Goal: Information Seeking & Learning: Learn about a topic

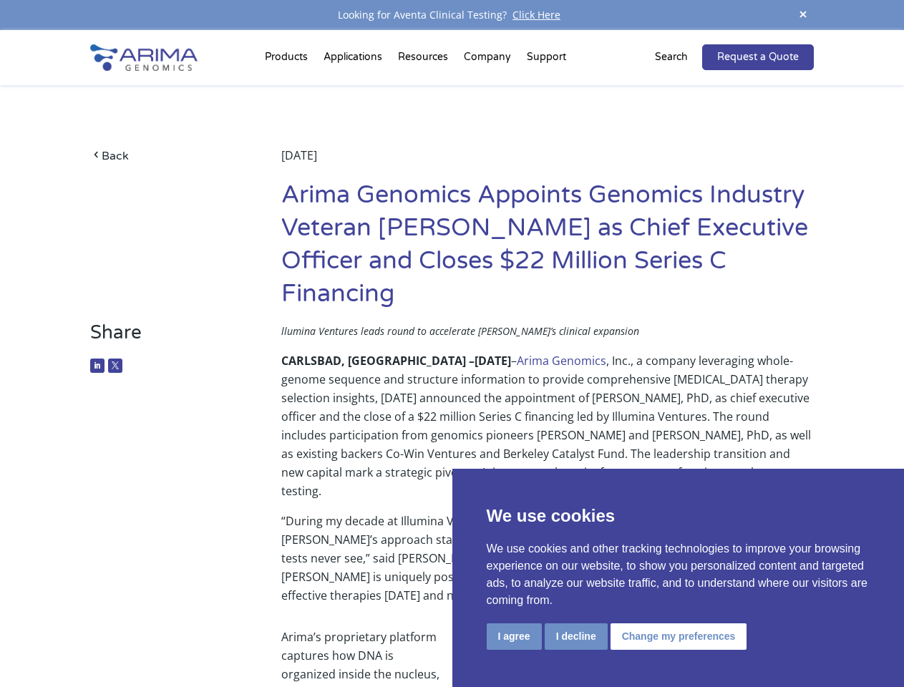
click at [452, 351] on p "CARLSBAD, [GEOGRAPHIC_DATA] – [DATE] – Arima Genomics , Inc., a company leverag…" at bounding box center [547, 431] width 532 height 160
click at [514, 636] on button "I agree" at bounding box center [514, 636] width 55 height 26
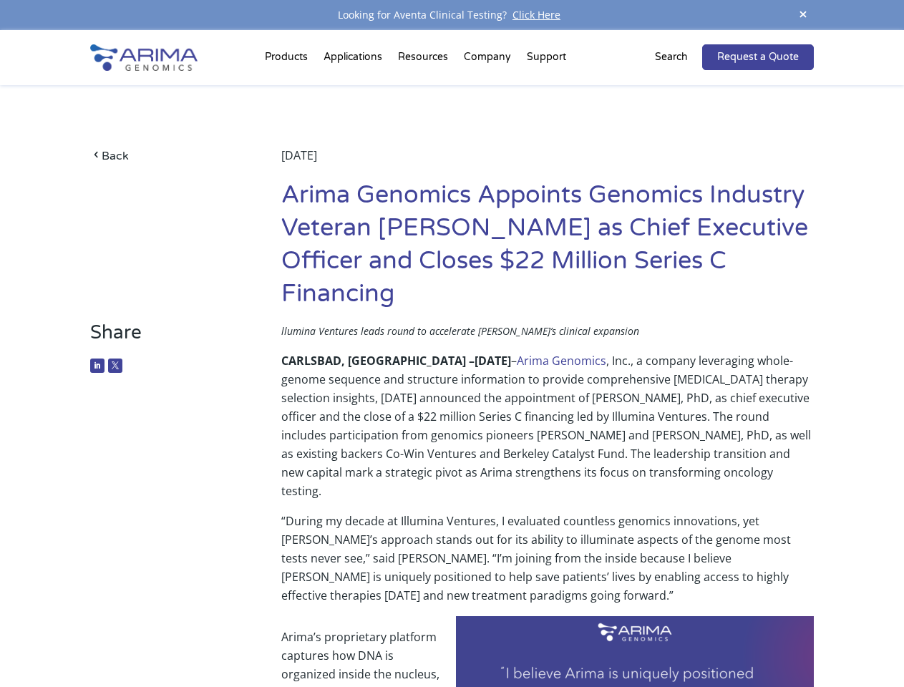
click at [803, 15] on span at bounding box center [802, 15] width 21 height 19
click at [452, 359] on p "CARLSBAD, [GEOGRAPHIC_DATA] – [DATE] – Arima Genomics , Inc., a company leverag…" at bounding box center [547, 431] width 532 height 160
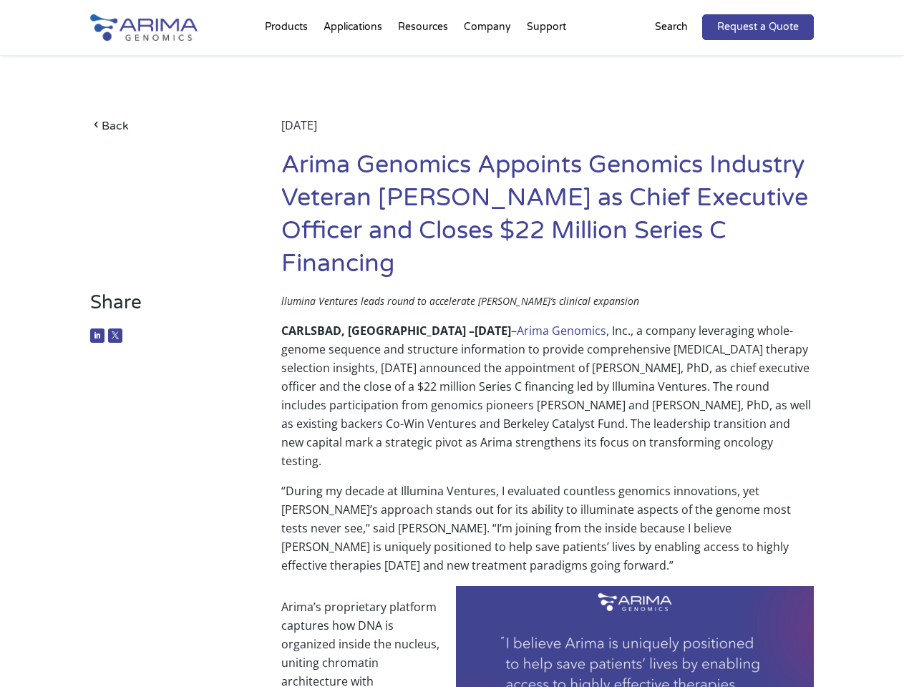
click at [288, 60] on div "Back [DATE] Arima Genomics Appoints Genomics Industry Veteran [PERSON_NAME] as …" at bounding box center [451, 173] width 723 height 236
click at [424, 60] on div "Back [DATE] Arima Genomics Appoints Genomics Industry Veteran [PERSON_NAME] as …" at bounding box center [451, 173] width 723 height 236
click at [488, 60] on div "Back [DATE] Arima Genomics Appoints Genomics Industry Veteran [PERSON_NAME] as …" at bounding box center [451, 173] width 723 height 236
click at [546, 60] on div "Back [DATE] Arima Genomics Appoints Genomics Industry Veteran [PERSON_NAME] as …" at bounding box center [451, 173] width 723 height 236
